Goal: Task Accomplishment & Management: Complete application form

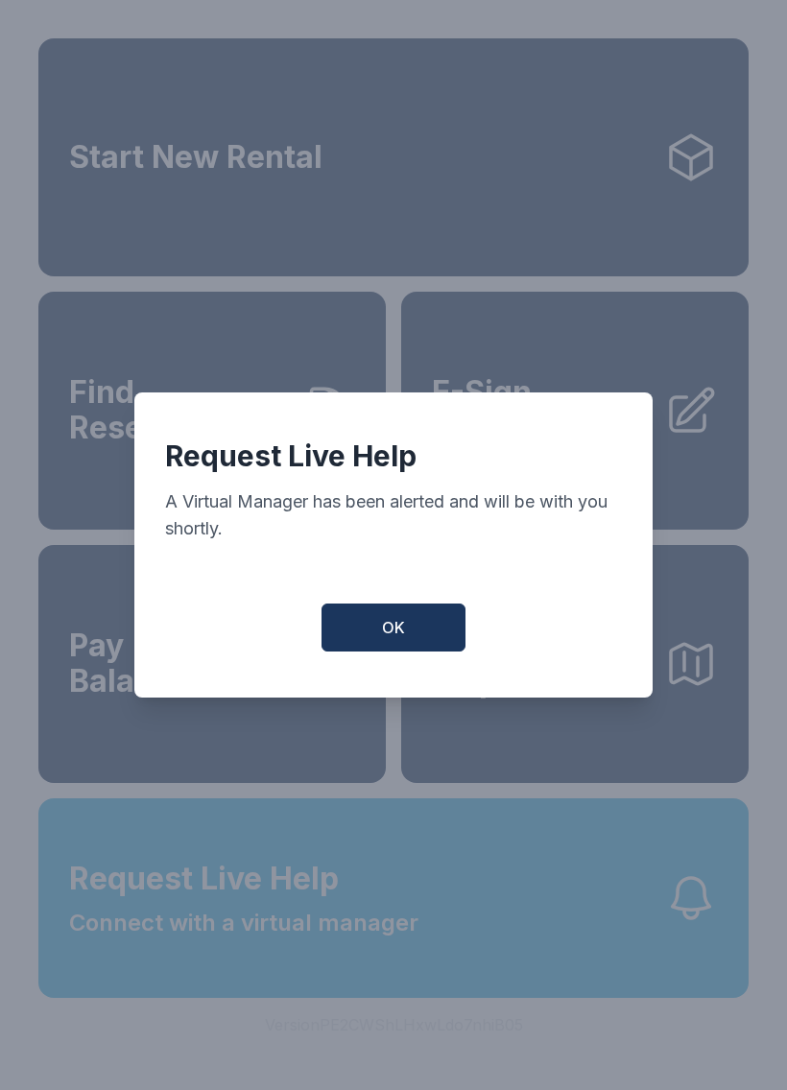
click at [418, 616] on button "OK" at bounding box center [393, 628] width 144 height 48
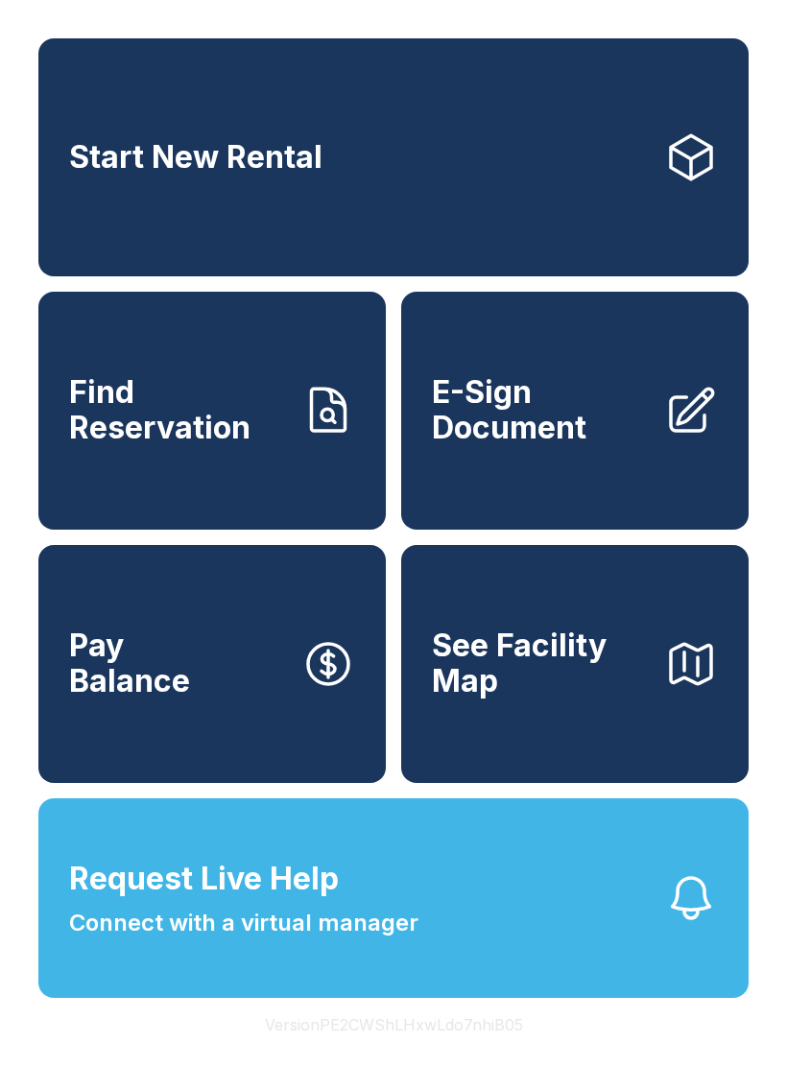
click at [548, 699] on span "See Facility Map" at bounding box center [540, 664] width 217 height 70
click at [544, 440] on span "E-Sign Document" at bounding box center [540, 410] width 217 height 70
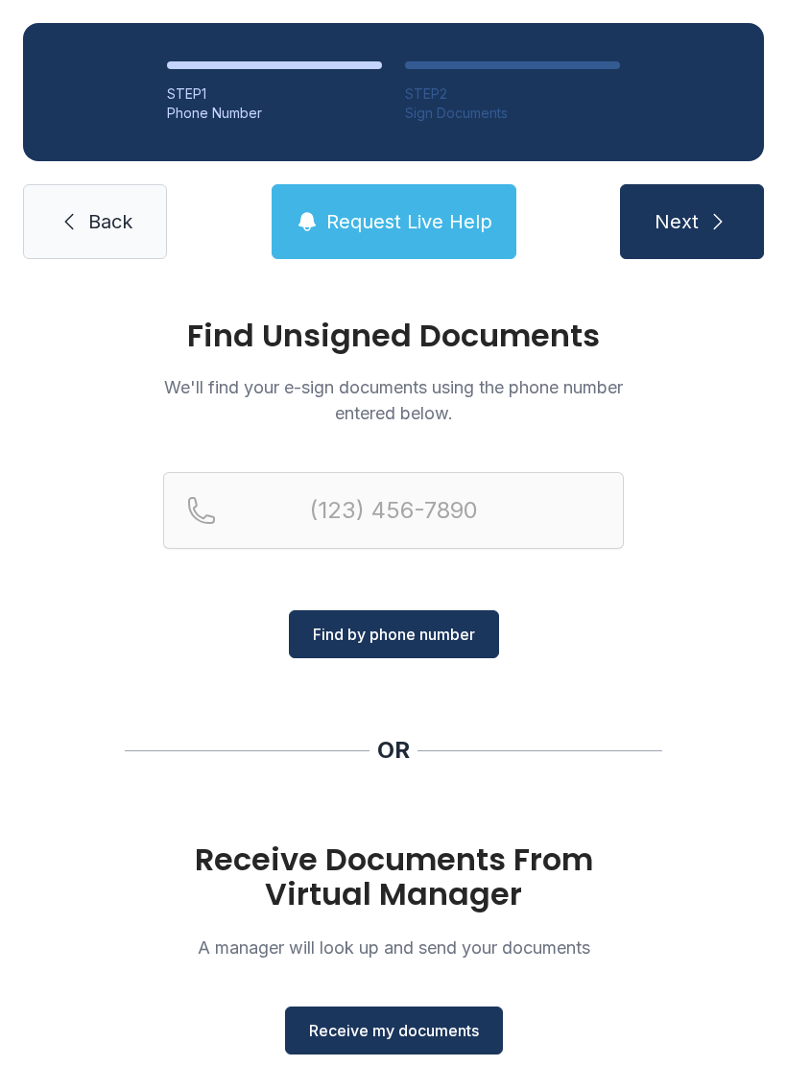
click at [448, 1024] on span "Receive my documents" at bounding box center [394, 1030] width 170 height 23
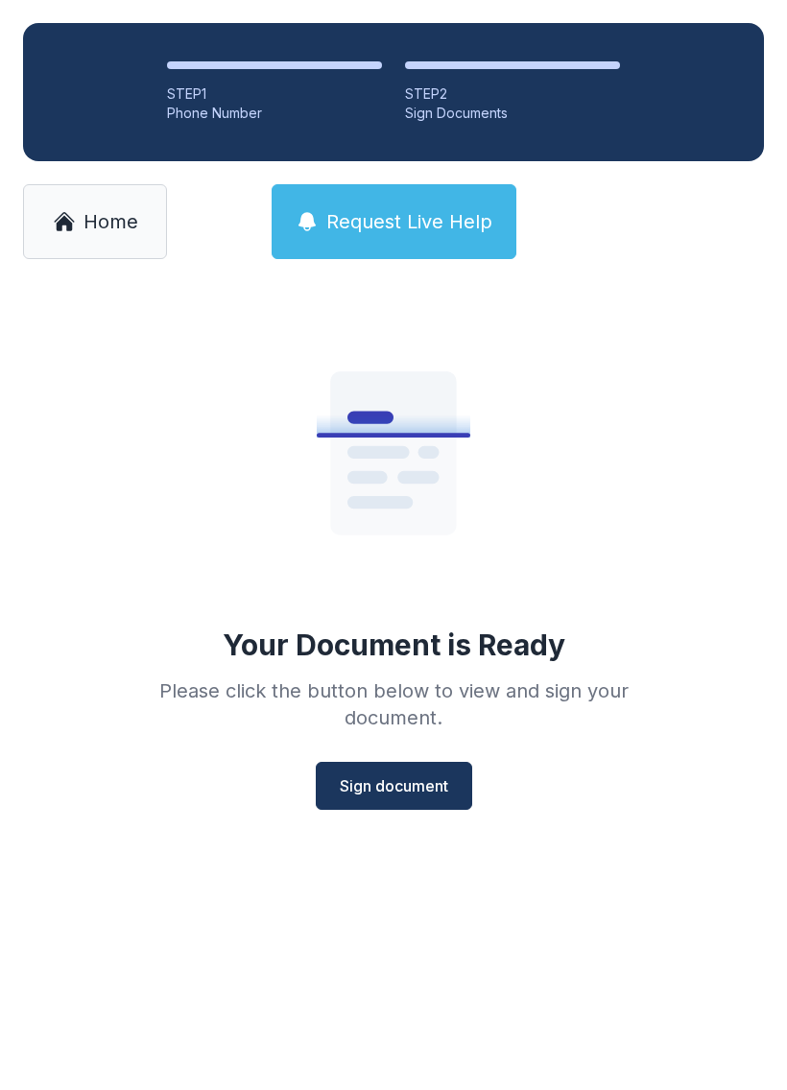
click at [411, 788] on span "Sign document" at bounding box center [394, 785] width 108 height 23
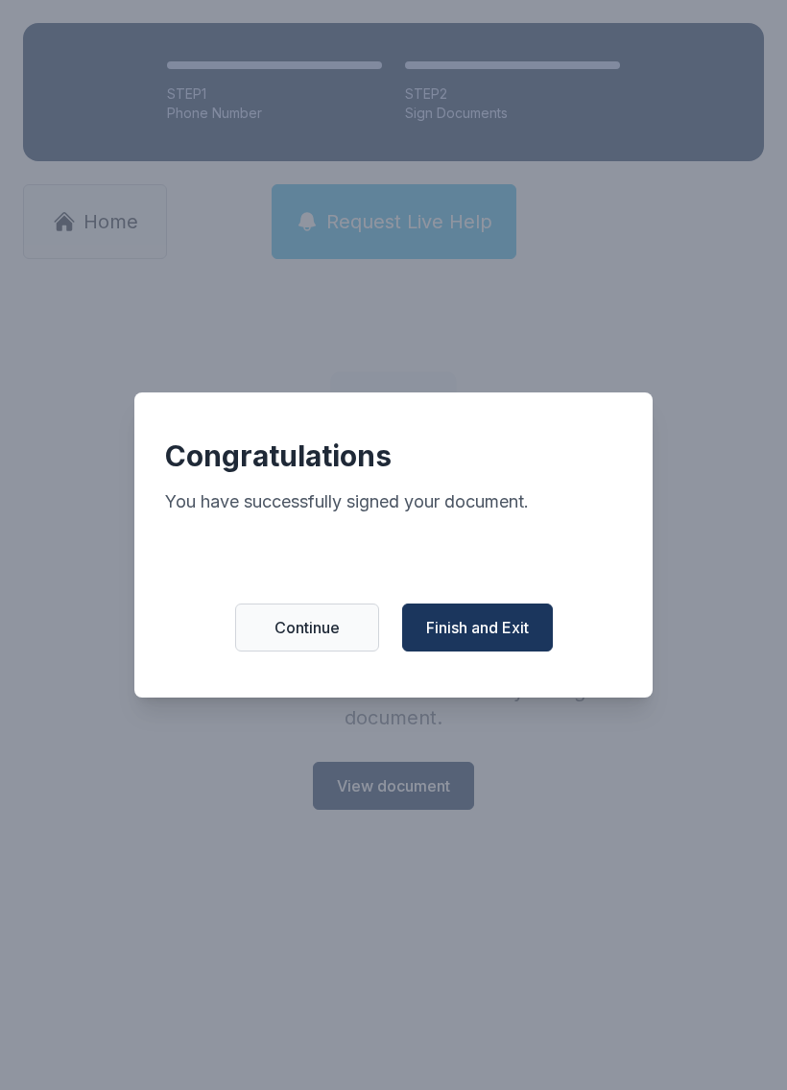
click at [507, 639] on span "Finish and Exit" at bounding box center [477, 627] width 103 height 23
